Goal: Navigation & Orientation: Find specific page/section

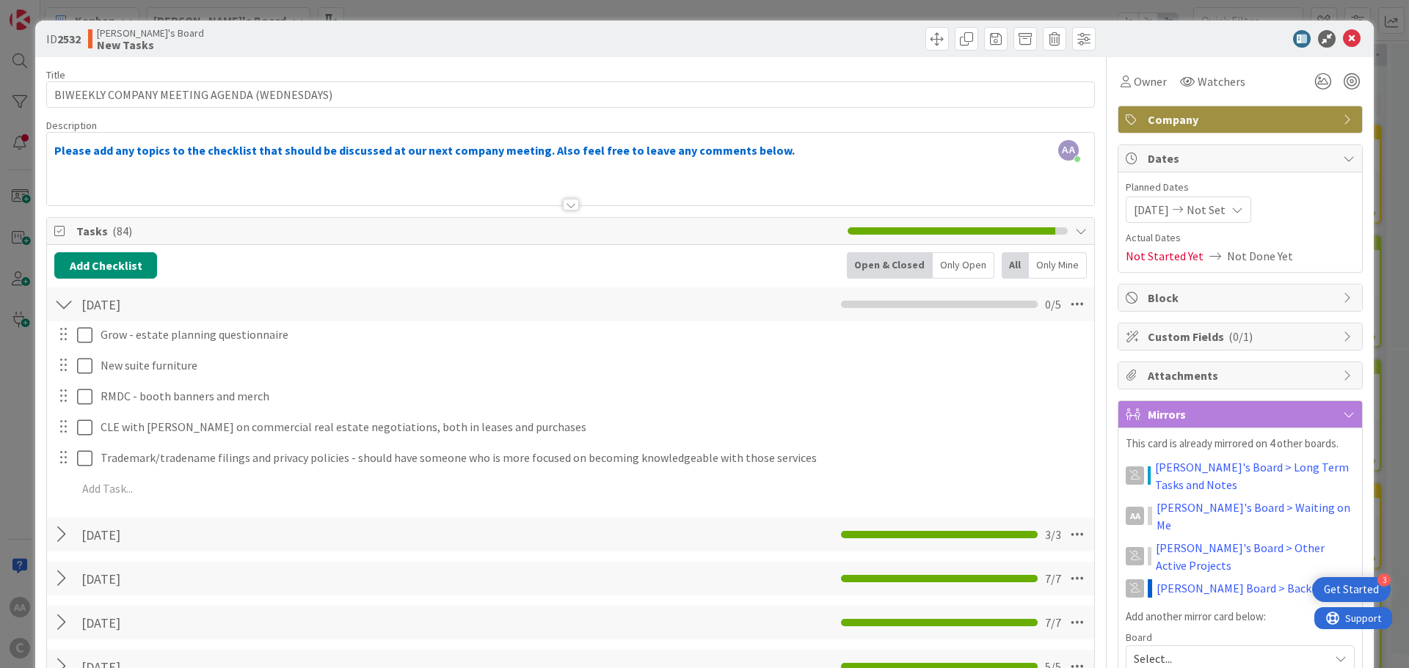
scroll to position [73, 0]
click at [1343, 41] on icon at bounding box center [1352, 39] width 18 height 18
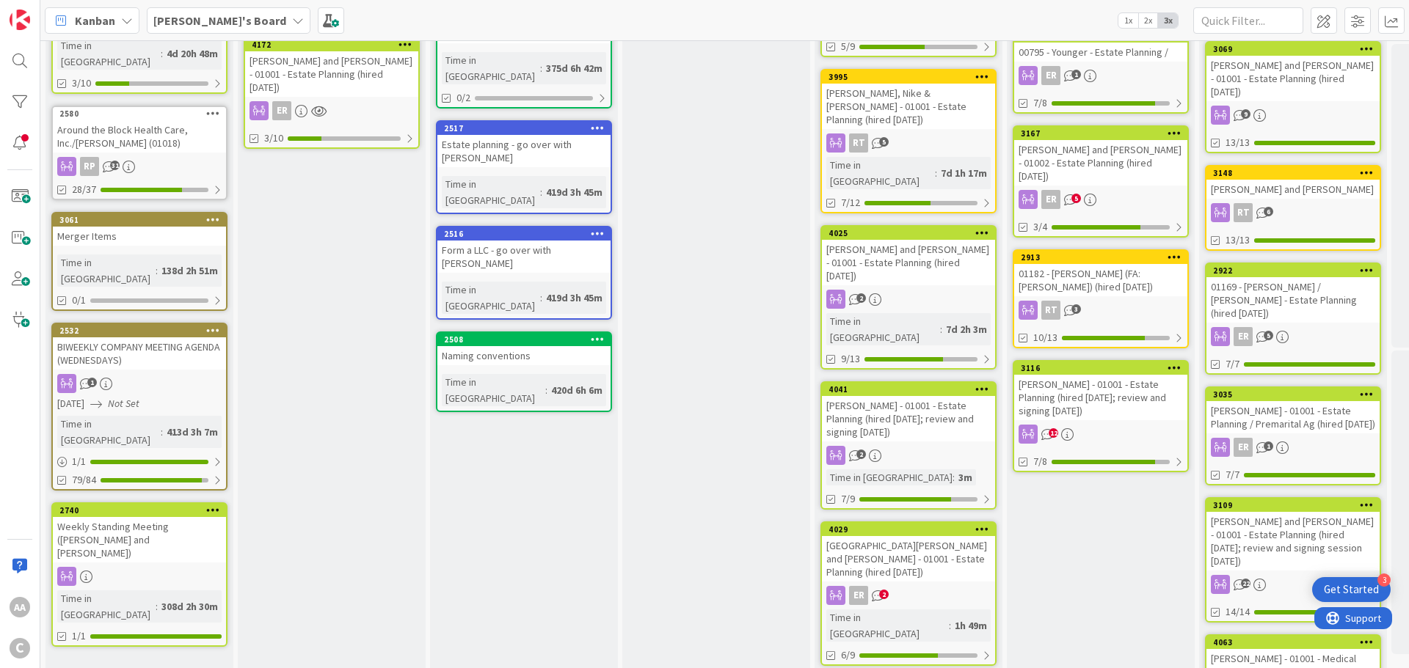
scroll to position [25, 0]
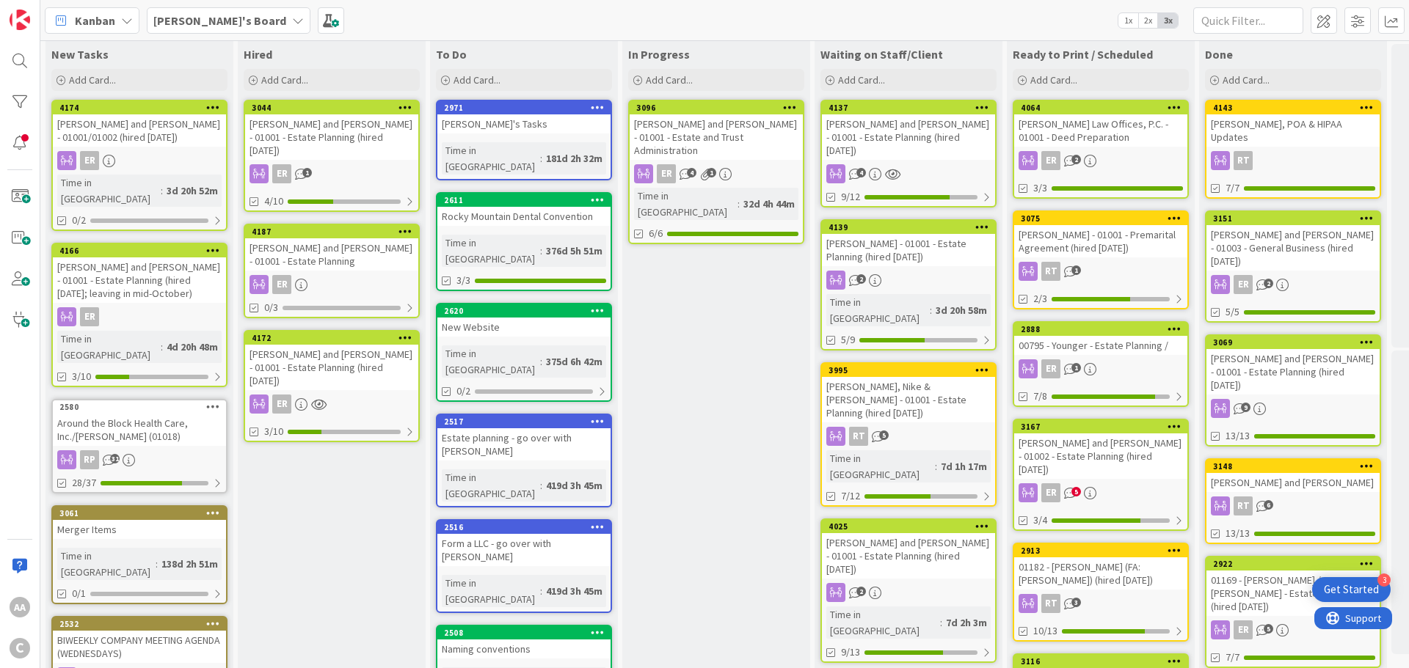
click at [153, 270] on div "[PERSON_NAME] and [PERSON_NAME] - 01001 - Estate Planning (hired [DATE]; leavin…" at bounding box center [139, 279] width 173 height 45
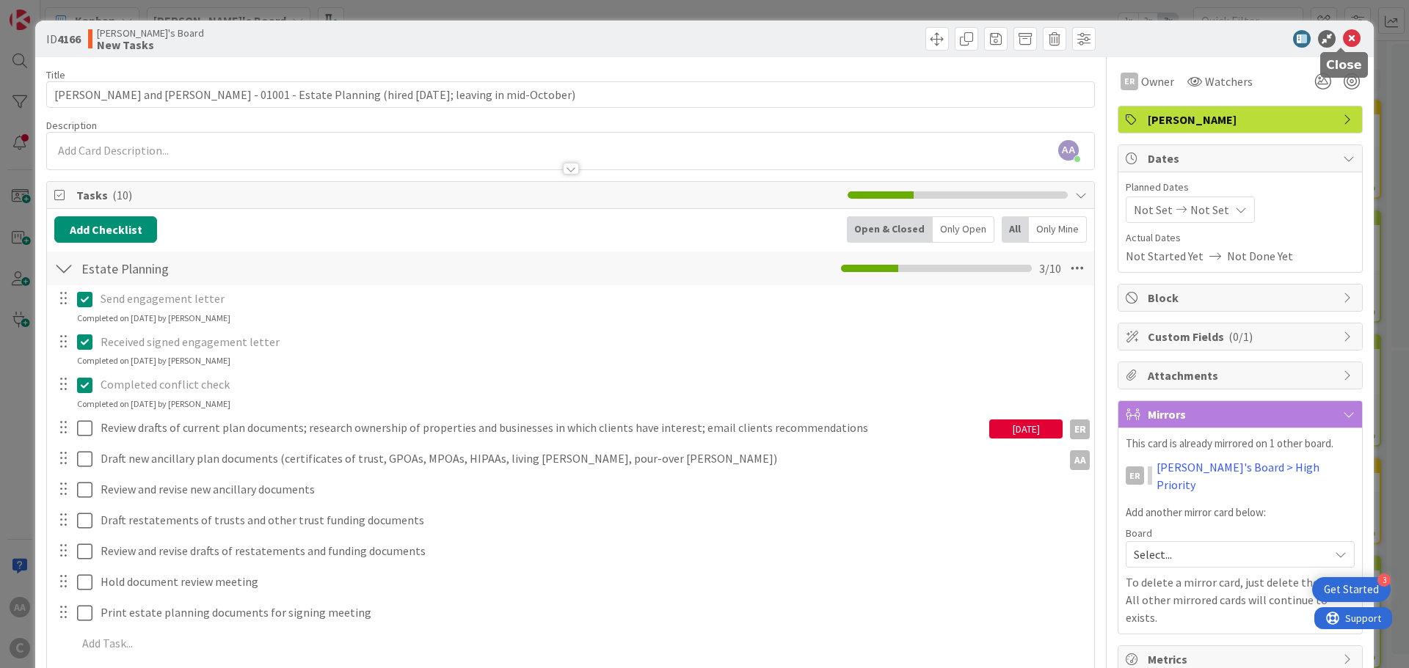
click at [1343, 39] on icon at bounding box center [1352, 39] width 18 height 18
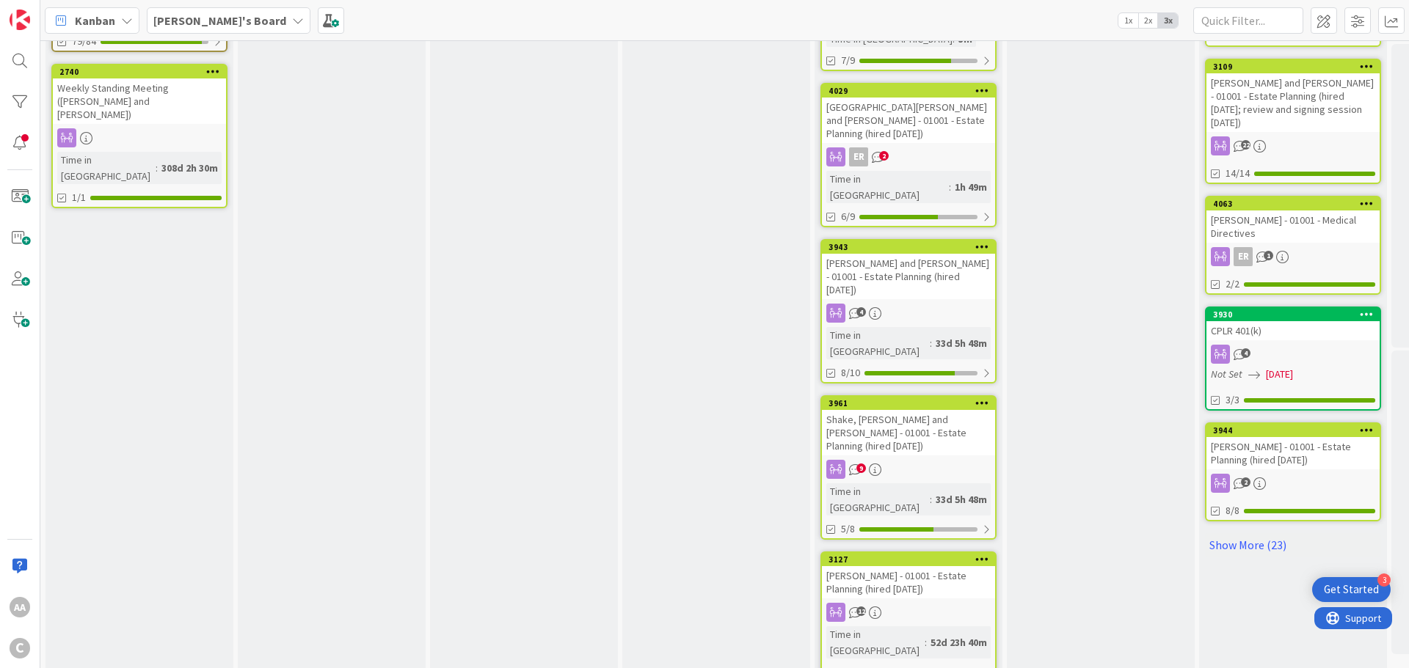
scroll to position [759, 0]
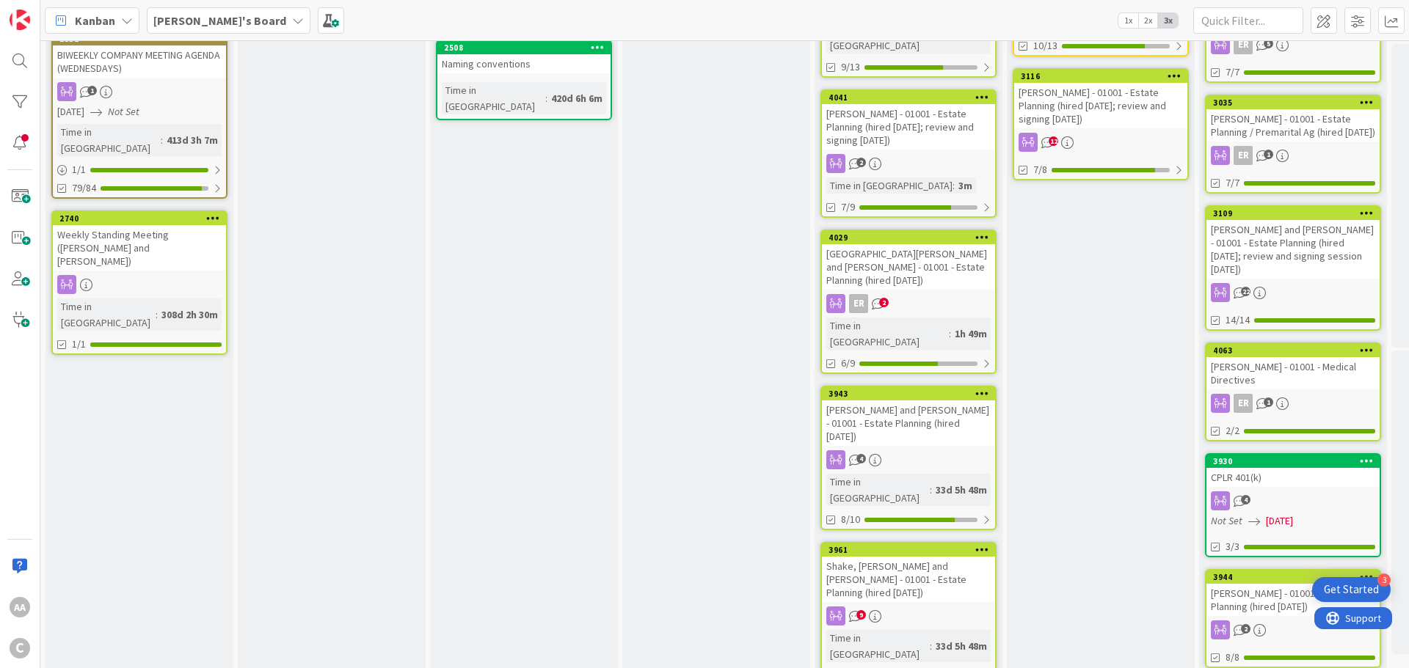
scroll to position [734, 0]
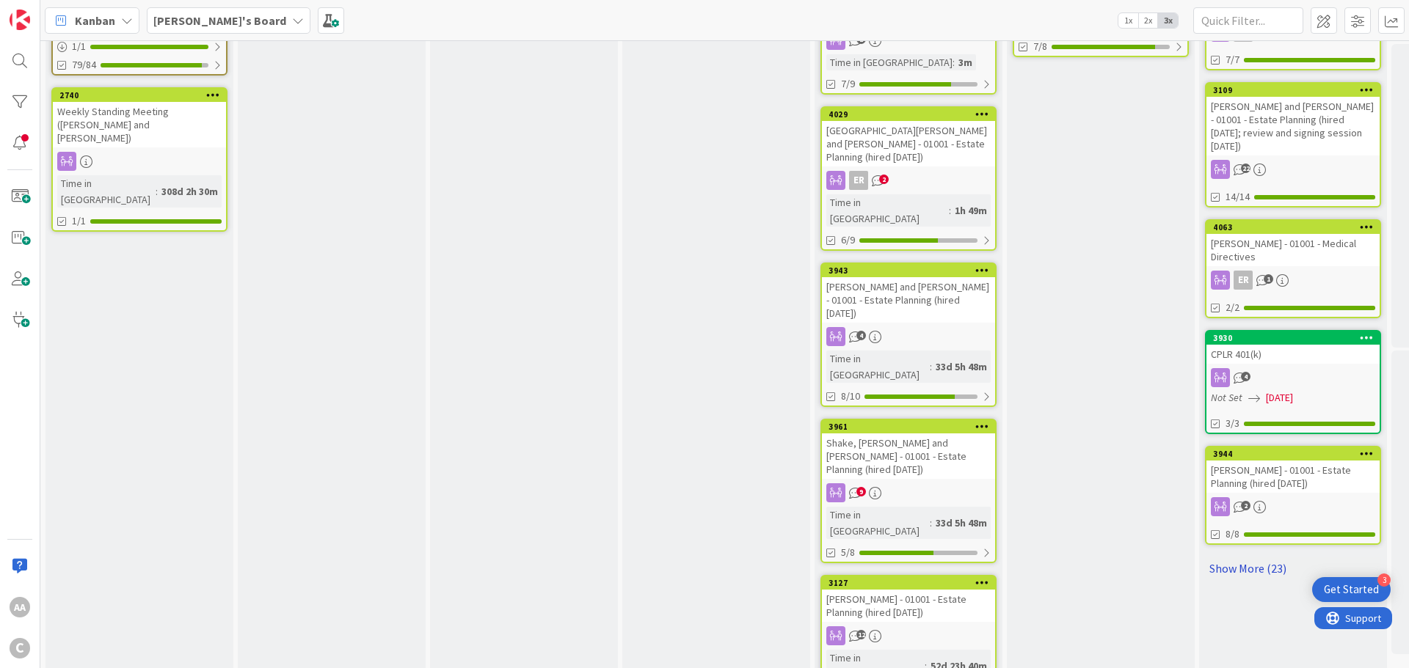
click at [1250, 557] on link "Show More (23)" at bounding box center [1293, 568] width 176 height 23
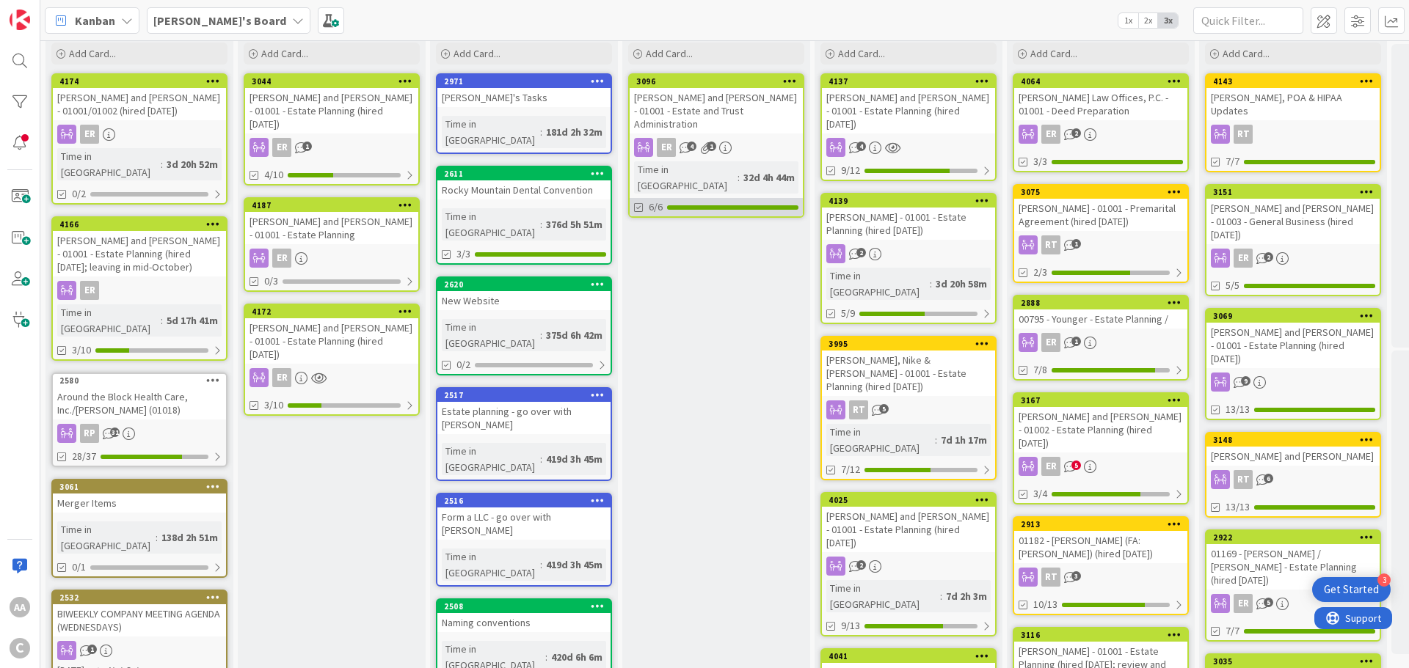
scroll to position [0, 0]
